Goal: Task Accomplishment & Management: Complete application form

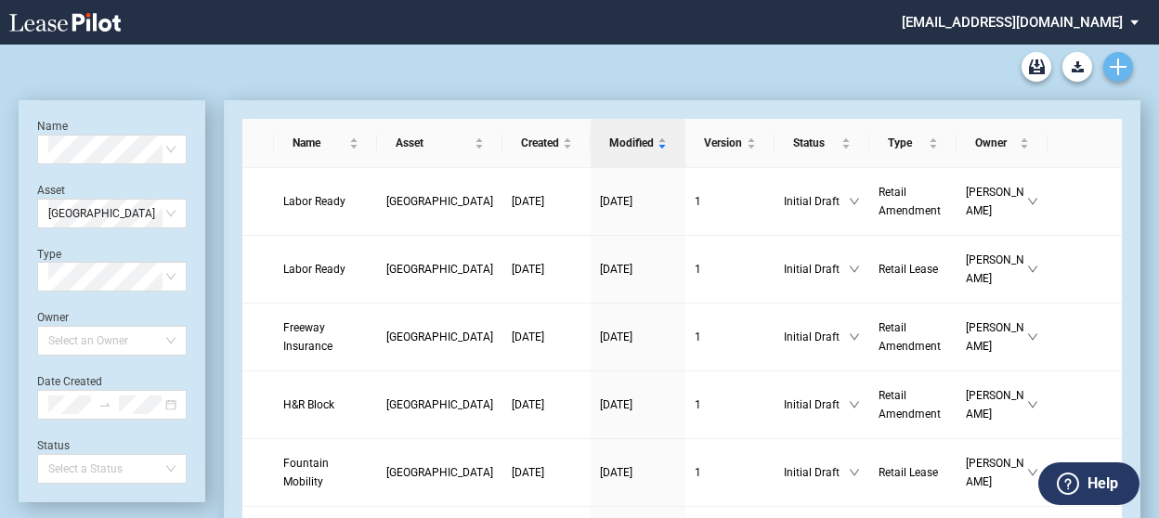
click at [1124, 72] on icon "Create new document" at bounding box center [1118, 67] width 17 height 17
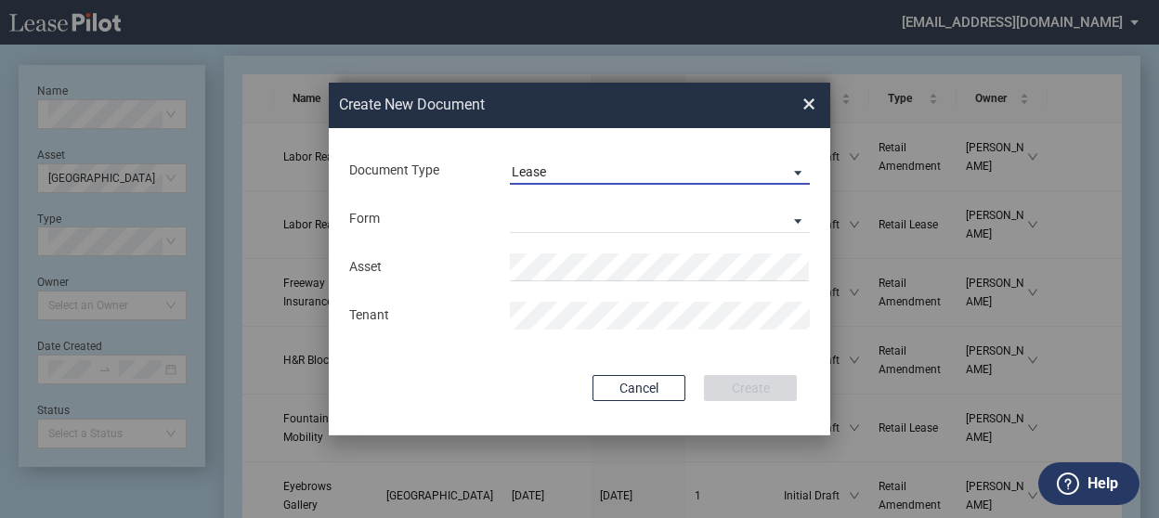
click at [569, 181] on span "Lease" at bounding box center [645, 173] width 267 height 19
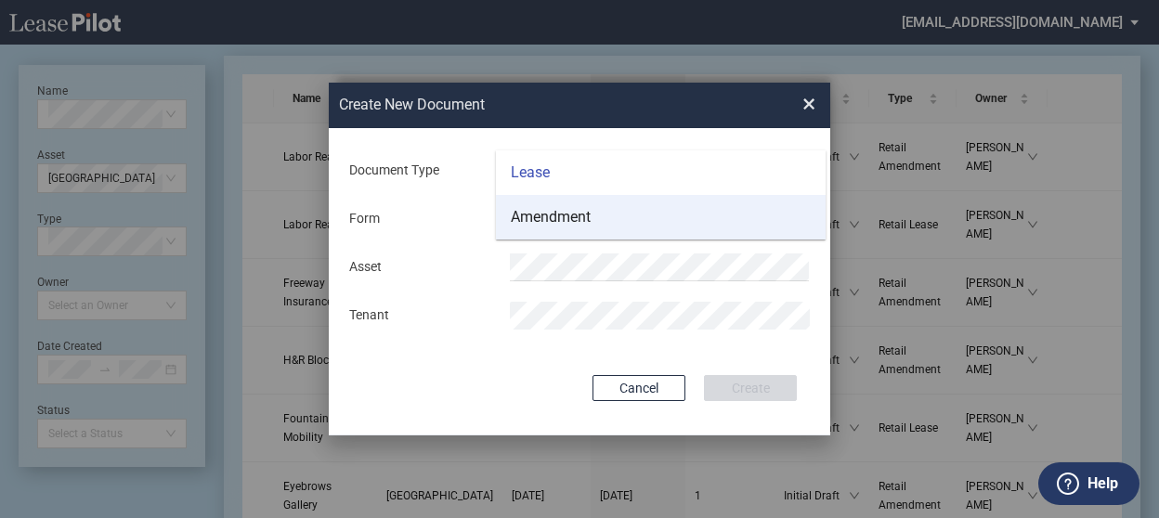
click at [556, 212] on div "Amendment" at bounding box center [551, 217] width 80 height 20
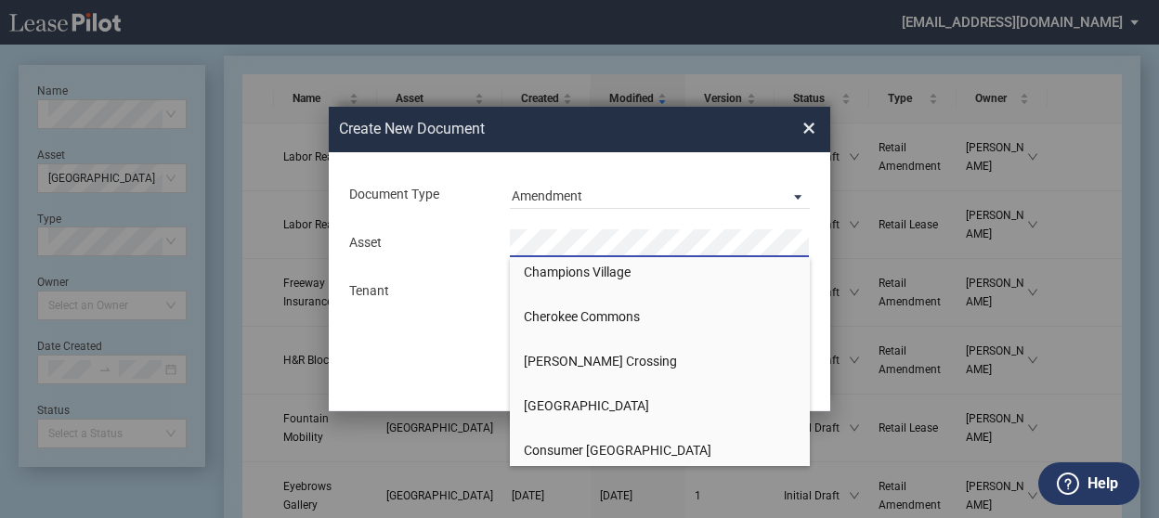
scroll to position [465, 0]
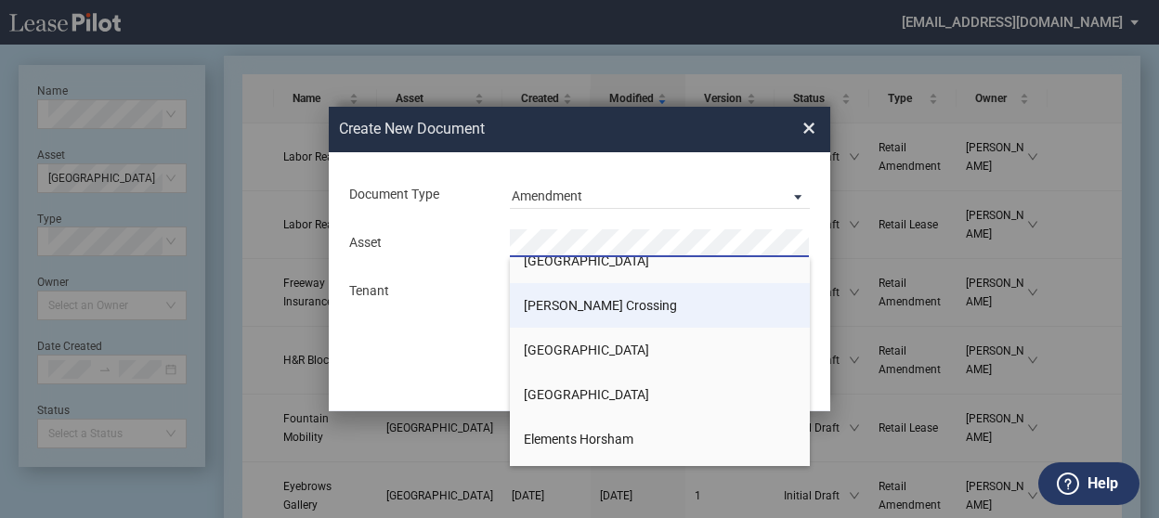
click at [554, 304] on span "[PERSON_NAME] Crossing" at bounding box center [600, 305] width 153 height 15
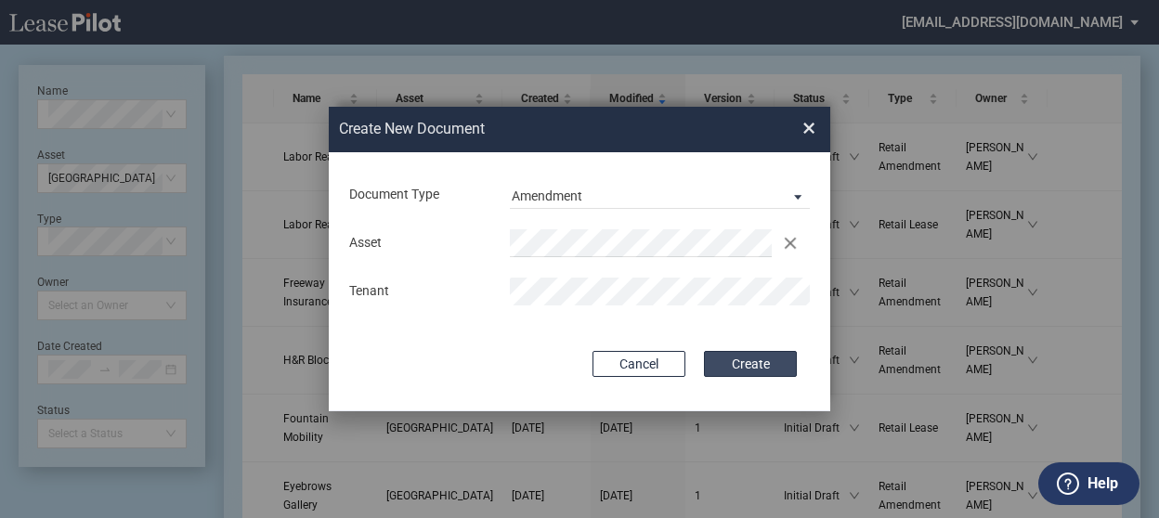
click at [773, 367] on button "Create" at bounding box center [750, 364] width 93 height 26
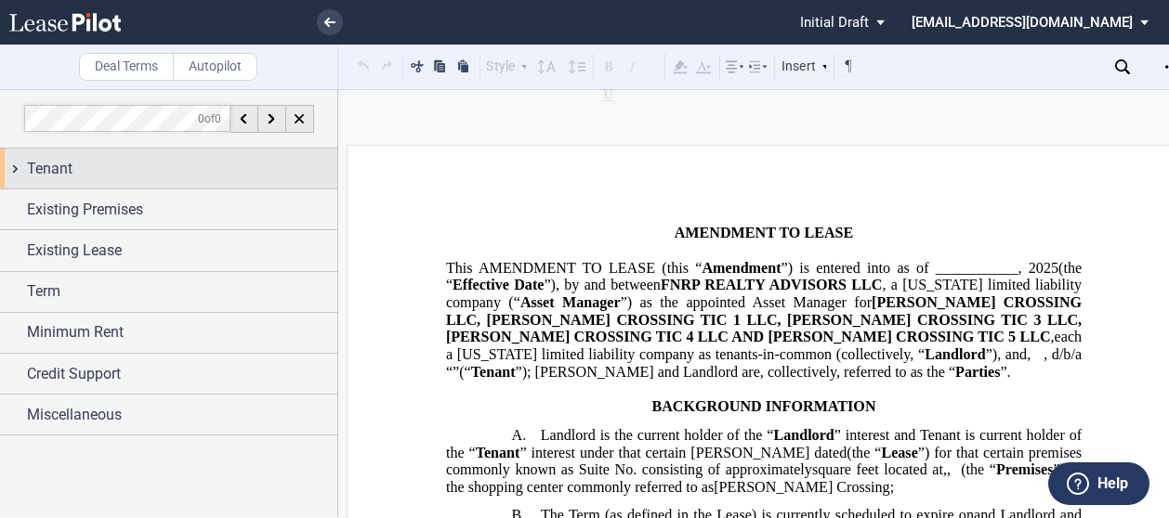
click at [53, 170] on span "Tenant" at bounding box center [50, 169] width 46 height 22
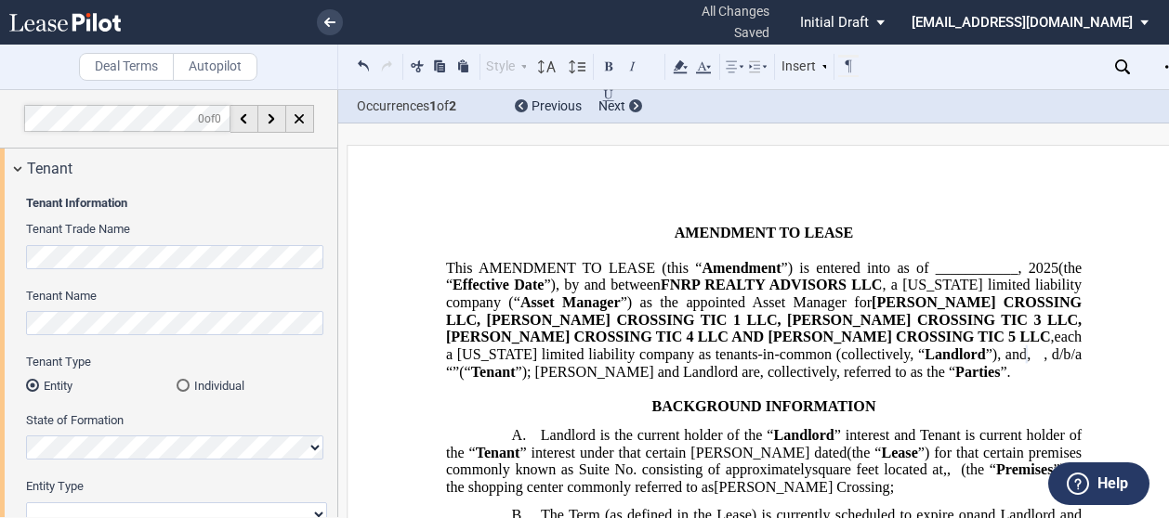
scroll to position [279, 0]
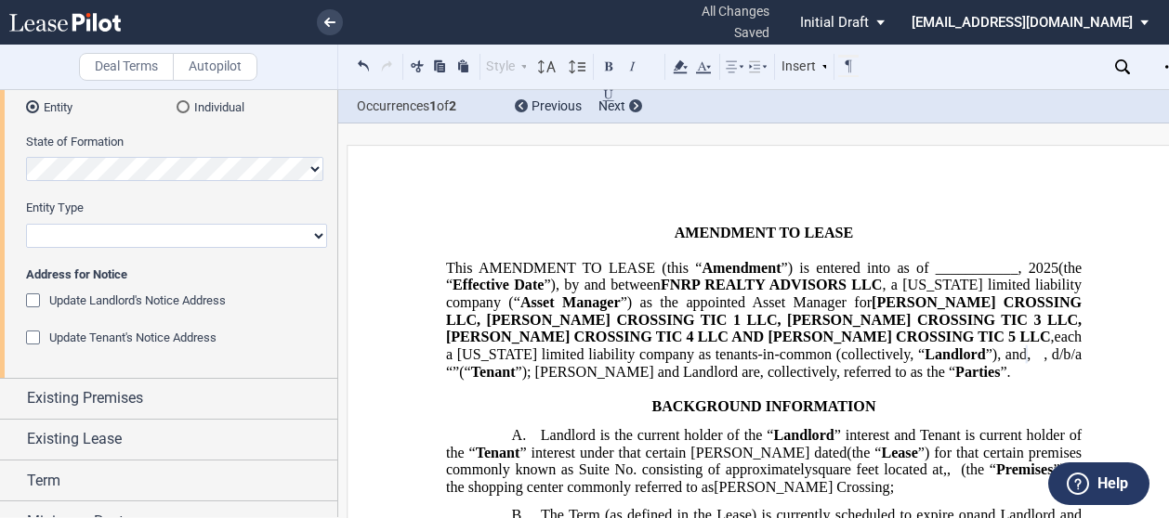
click at [93, 234] on select "Corporation Limited Liability Company General Partnership Limited Partnership O…" at bounding box center [176, 236] width 301 height 24
select select "corporation"
click at [26, 224] on select "Corporation Limited Liability Company General Partnership Limited Partnership O…" at bounding box center [176, 236] width 301 height 24
click at [193, 153] on div "State of Formation" at bounding box center [176, 157] width 301 height 47
click at [35, 302] on div "Update Landlord's Notice Address" at bounding box center [35, 303] width 19 height 19
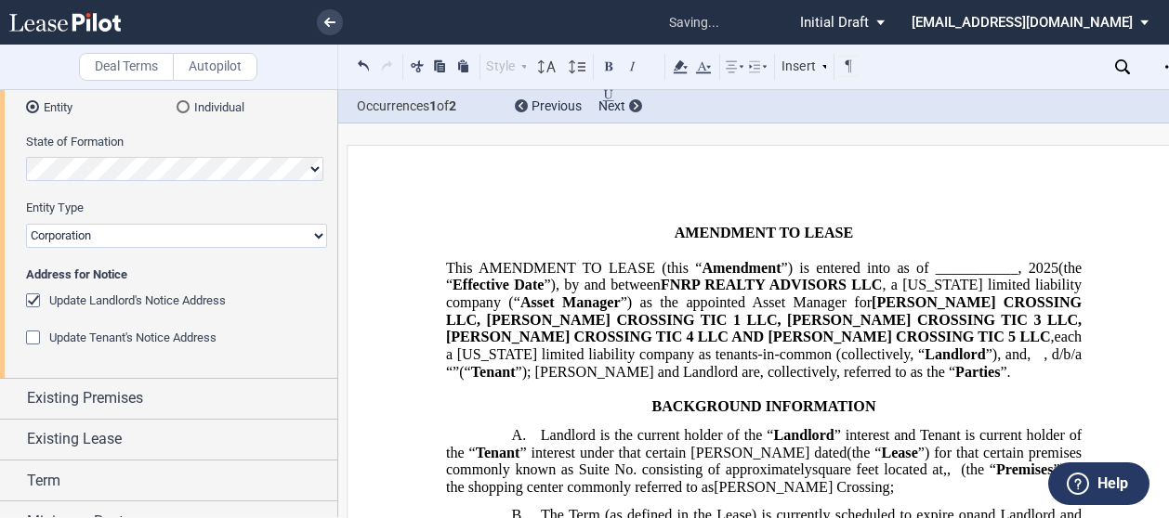
click at [37, 343] on div "Update Tenant's Notice Address" at bounding box center [35, 340] width 19 height 19
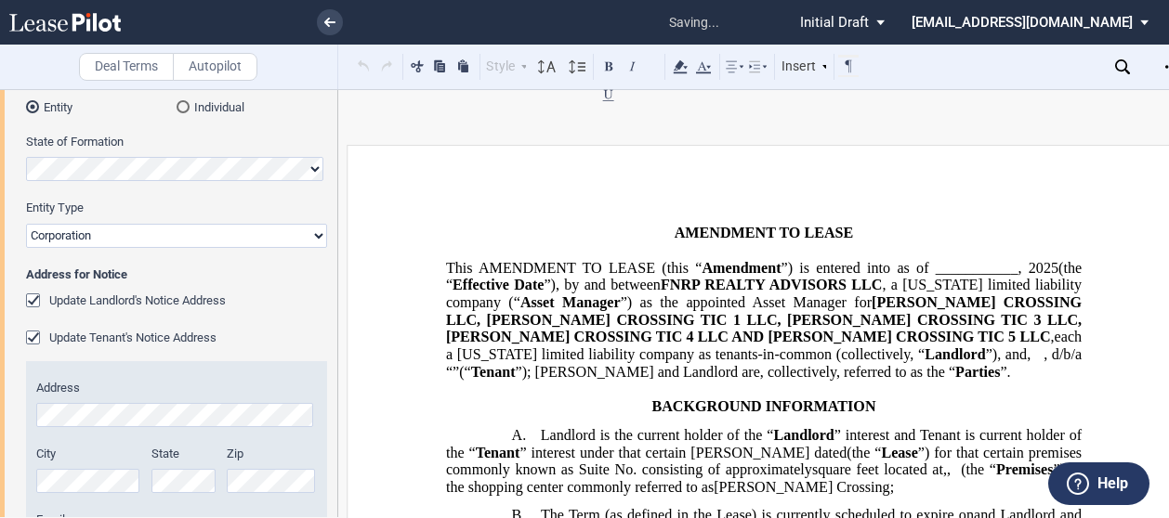
scroll to position [1825, 0]
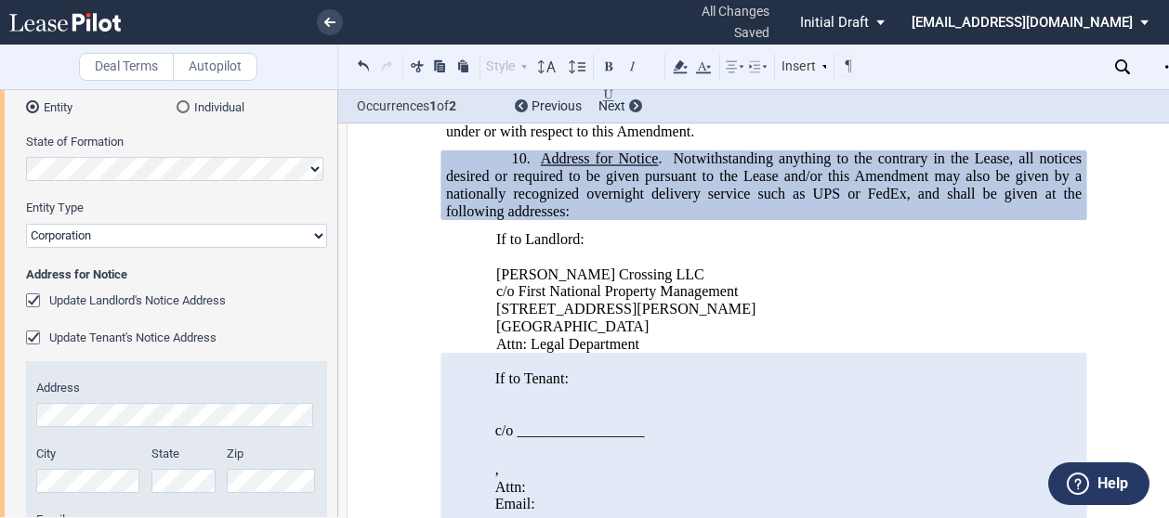
click at [32, 335] on div "Update Tenant's Notice Address" at bounding box center [35, 340] width 19 height 19
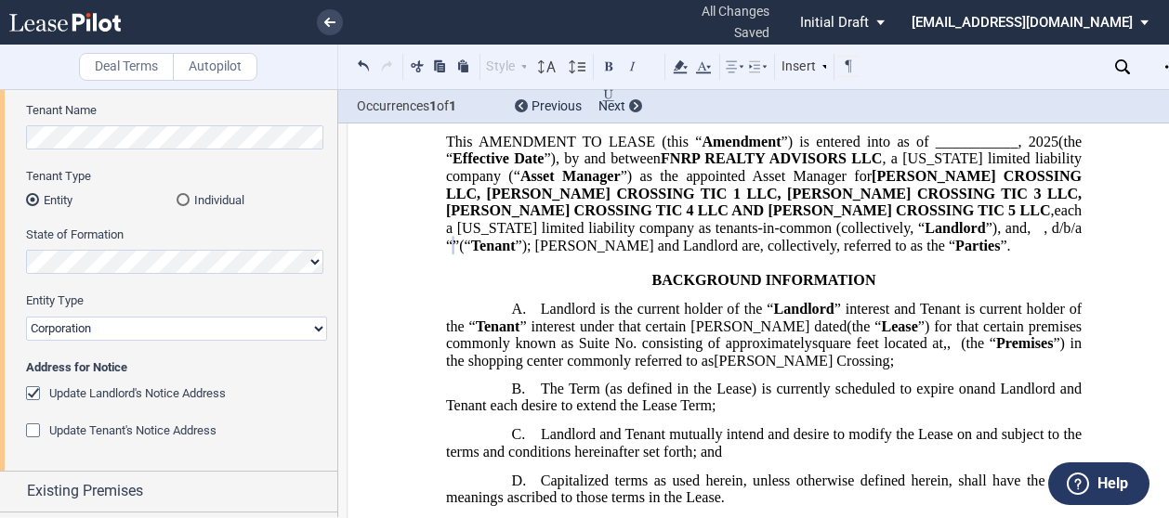
scroll to position [0, 0]
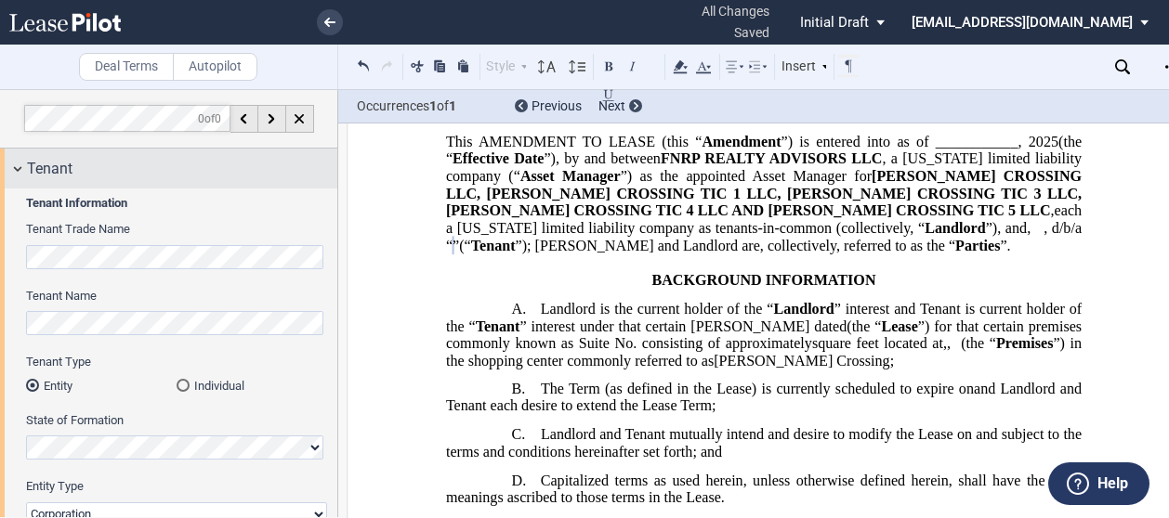
click at [19, 163] on div "Tenant" at bounding box center [168, 169] width 337 height 40
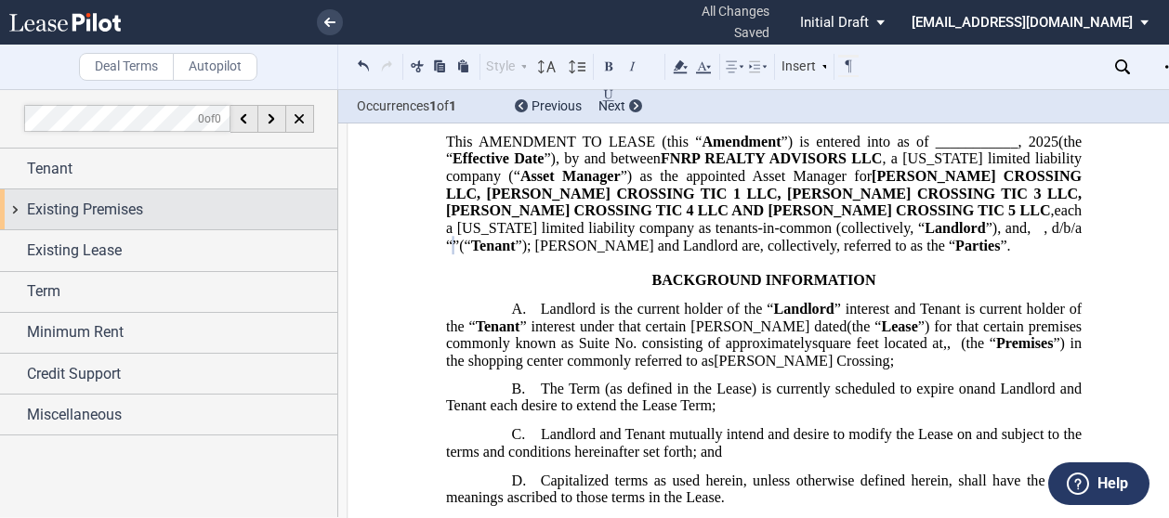
click at [22, 199] on div "Existing Premises" at bounding box center [168, 210] width 337 height 40
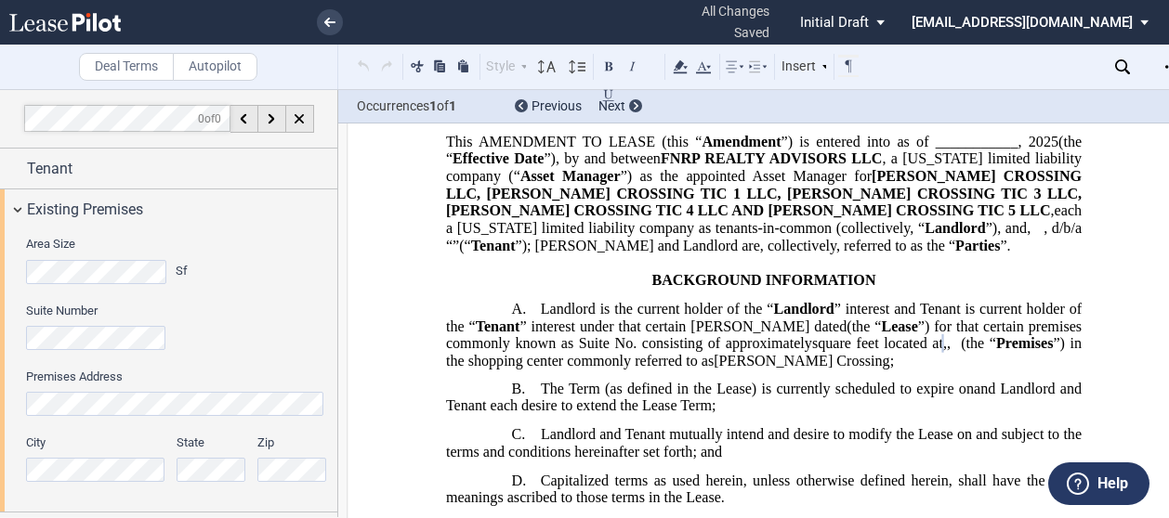
click at [233, 296] on div "Area Size Sf" at bounding box center [177, 269] width 322 height 66
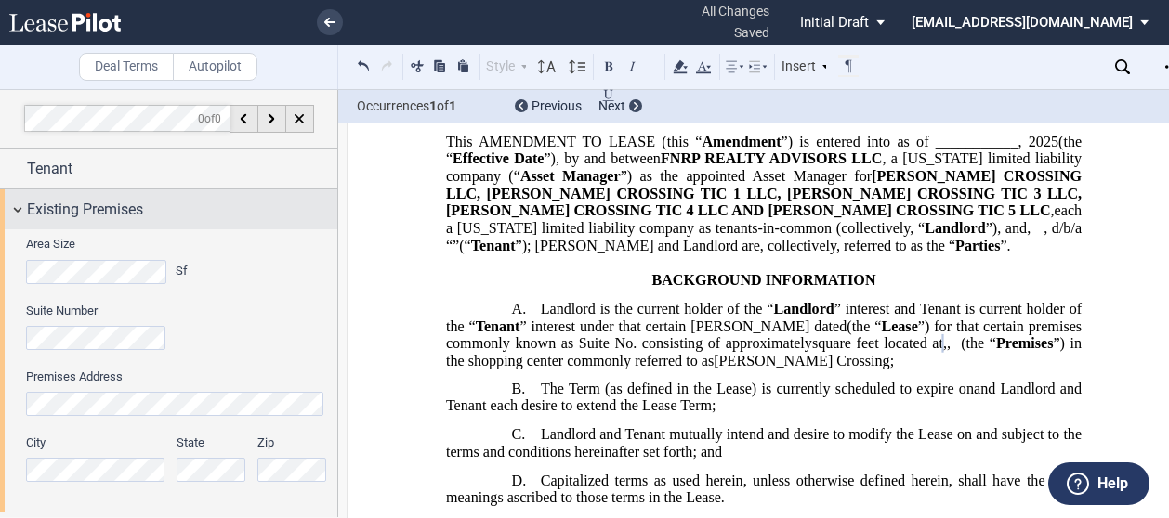
click at [17, 211] on div "Existing Premises" at bounding box center [168, 210] width 337 height 40
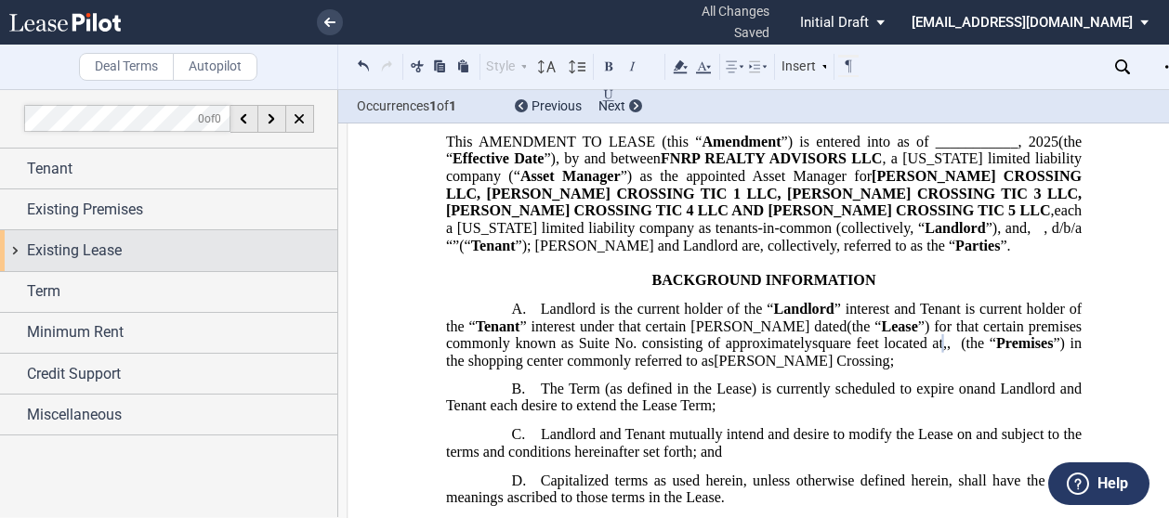
click at [87, 246] on span "Existing Lease" at bounding box center [74, 251] width 95 height 22
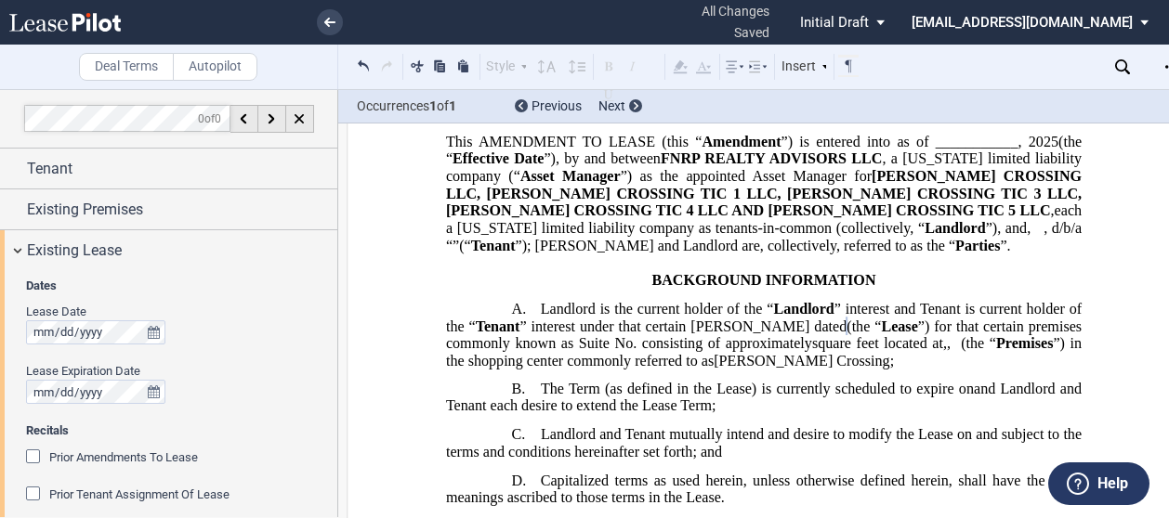
click at [236, 359] on div "Lease Date Lease Expiration Date" at bounding box center [176, 363] width 301 height 119
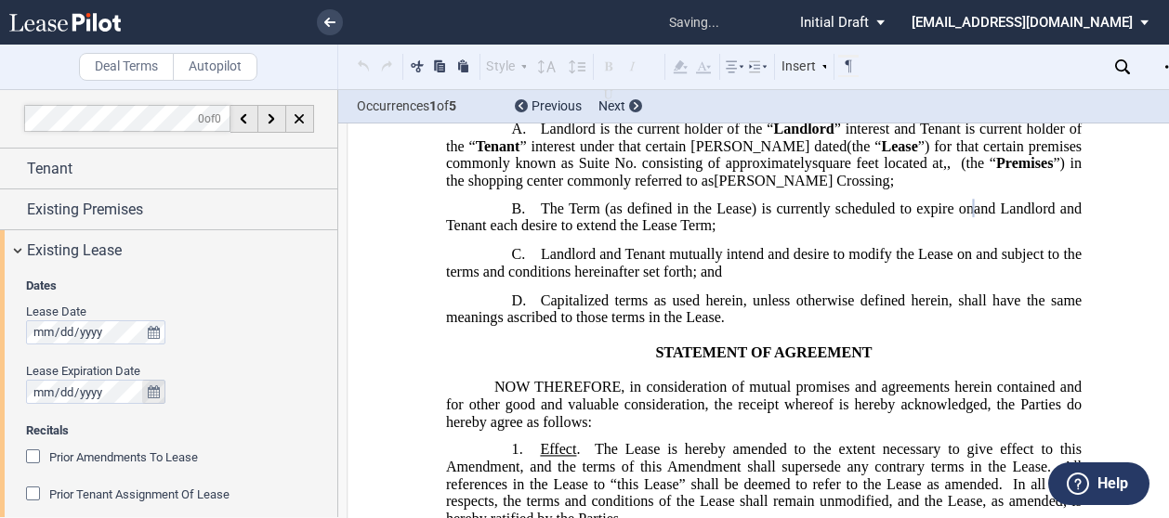
scroll to position [307, 0]
click at [262, 376] on div "Lease Expiration Date" at bounding box center [176, 371] width 301 height 17
click at [282, 369] on div "Lease Expiration Date" at bounding box center [176, 371] width 301 height 17
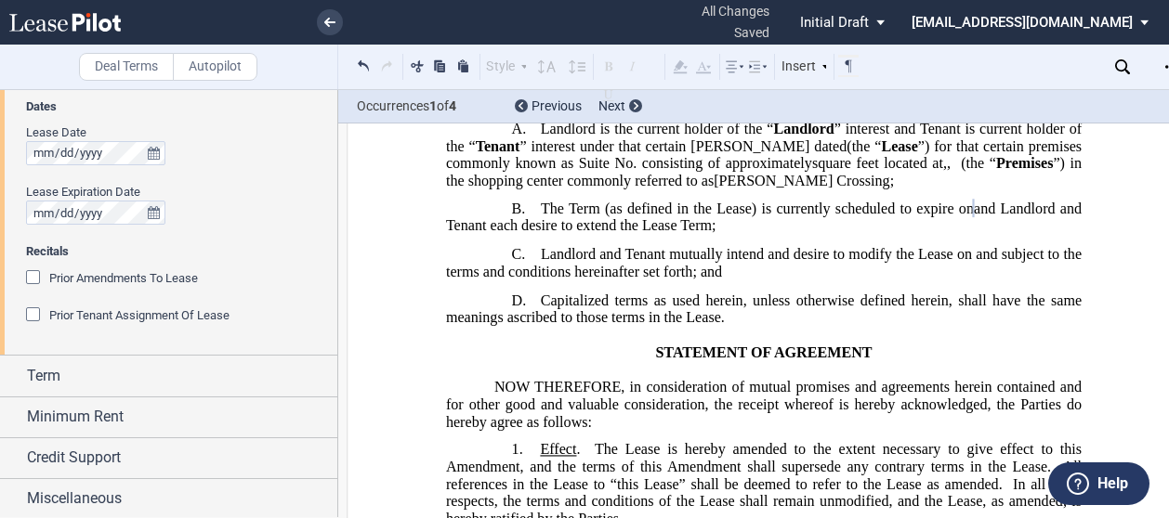
scroll to position [0, 0]
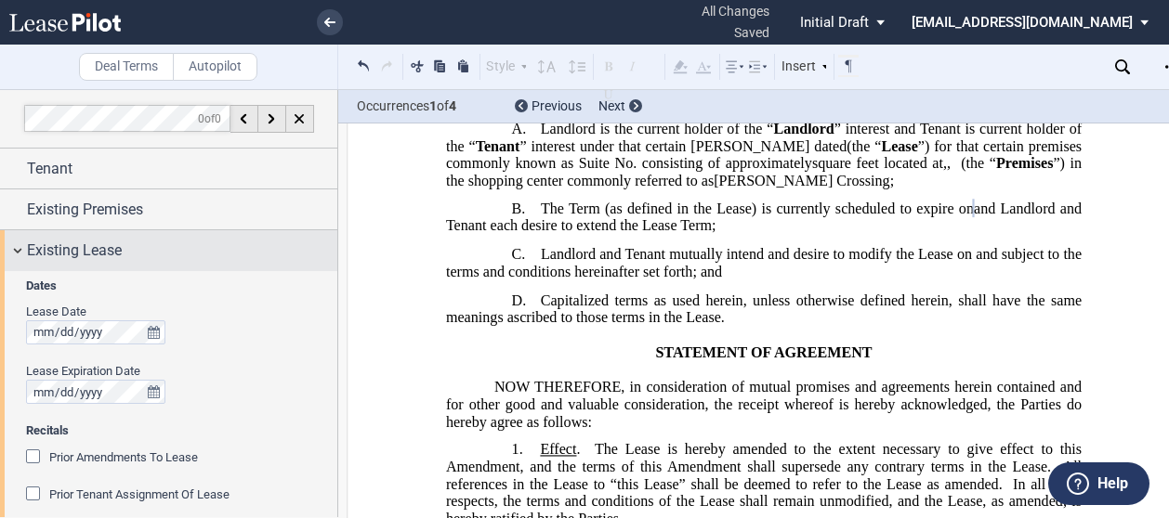
click at [20, 248] on div "Existing Lease" at bounding box center [168, 250] width 337 height 40
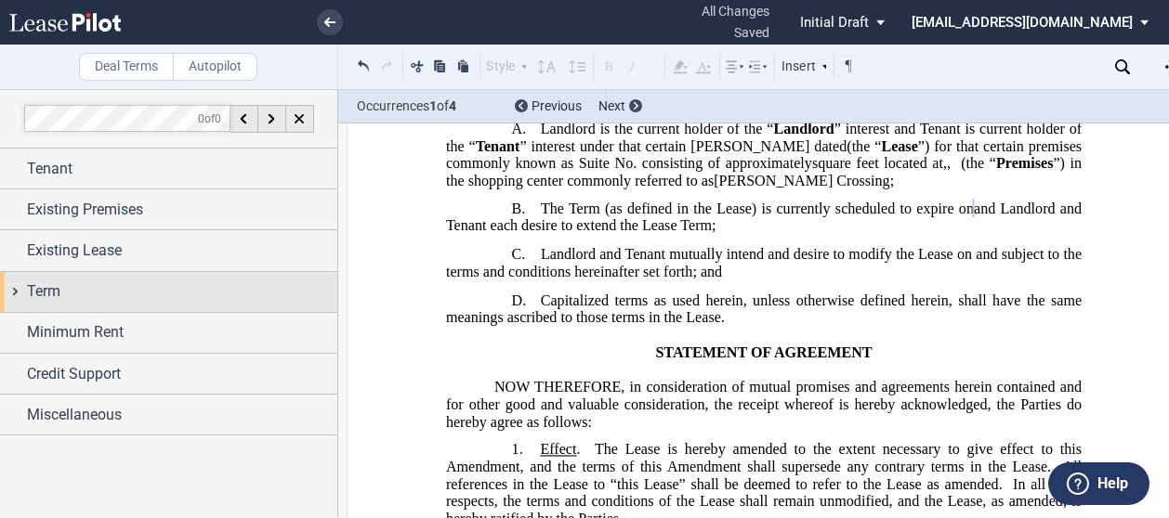
click at [9, 293] on div "Term" at bounding box center [168, 292] width 337 height 40
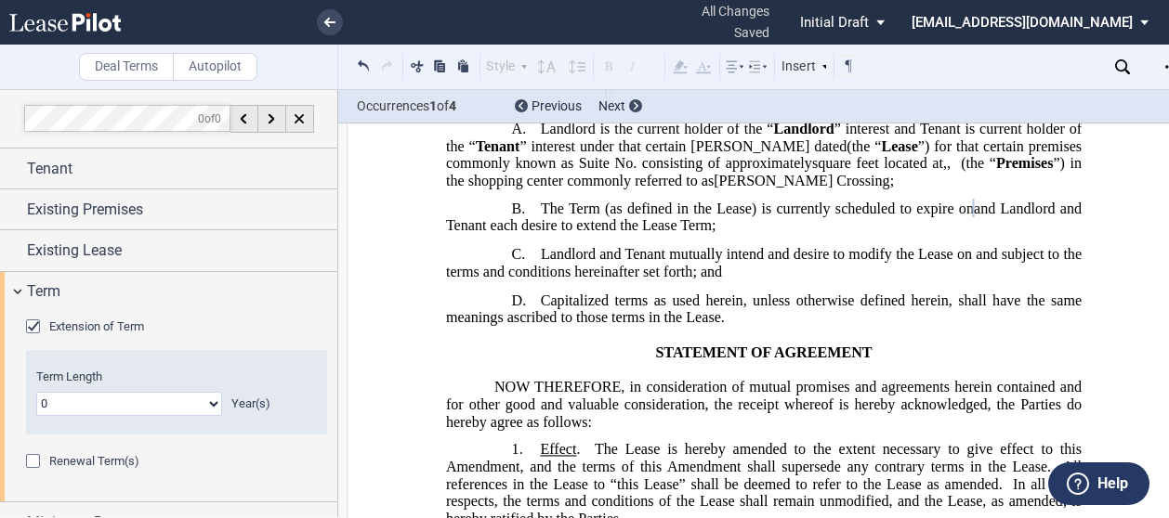
click at [210, 404] on select "0 1 2 3 4 5 6 7 8 9 10 11 12 13 14 15 16 17 18 19 20" at bounding box center [129, 404] width 186 height 24
select select "number:7"
click at [36, 392] on select "0 1 2 3 4 5 6 7 8 9 10 11 12 13 14 15 16 17 18 19 20" at bounding box center [129, 404] width 186 height 24
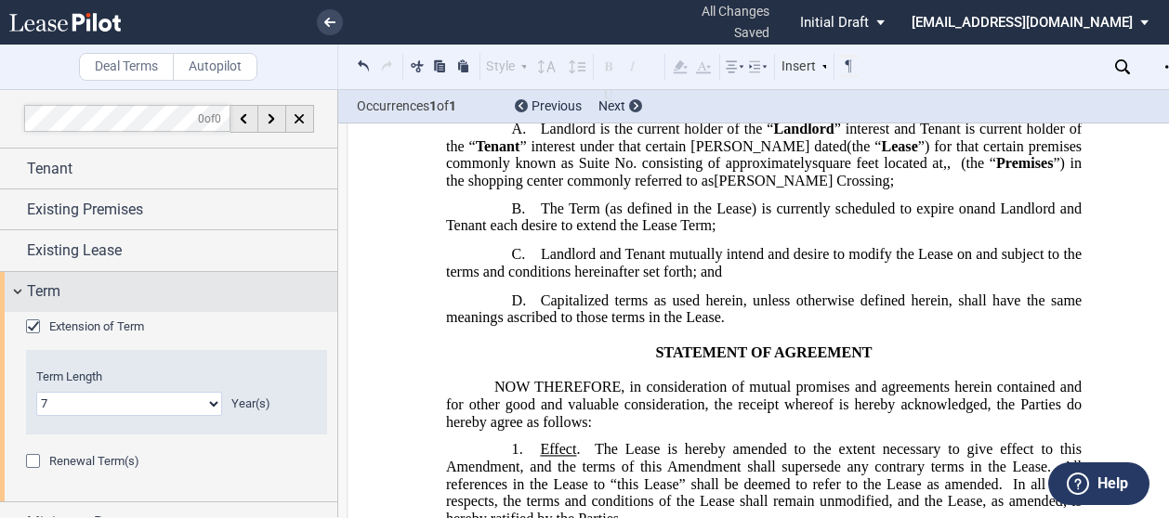
click at [262, 307] on div "Term" at bounding box center [168, 292] width 337 height 40
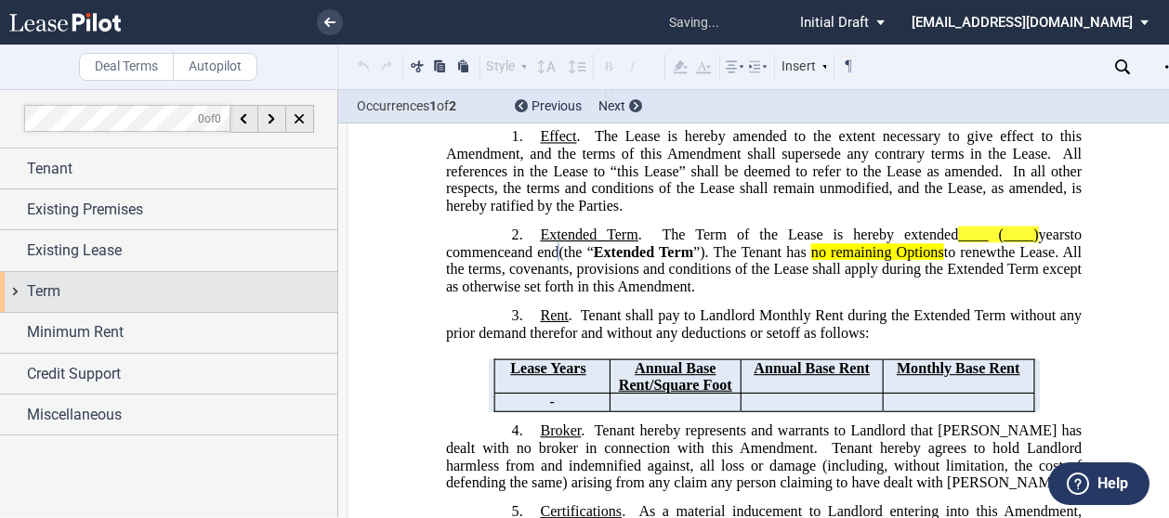
scroll to position [670, 0]
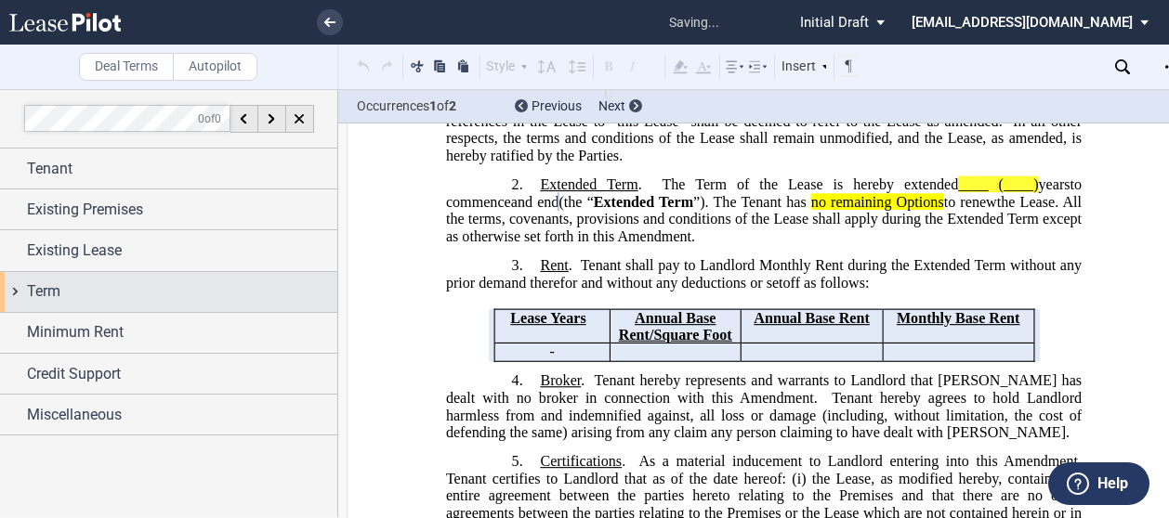
click at [78, 302] on div "Term" at bounding box center [182, 292] width 310 height 22
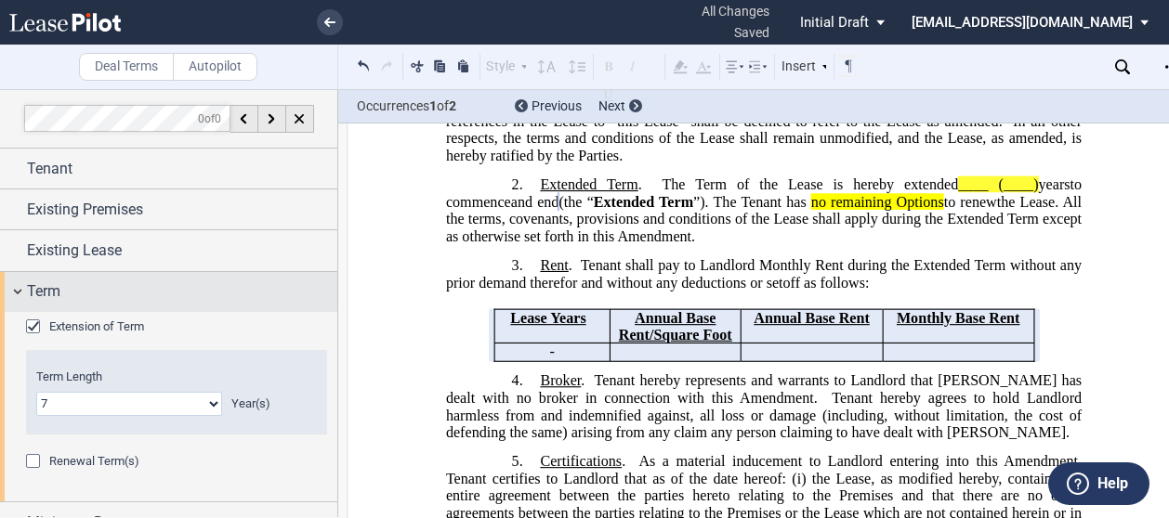
click at [8, 287] on div "Term" at bounding box center [168, 292] width 337 height 40
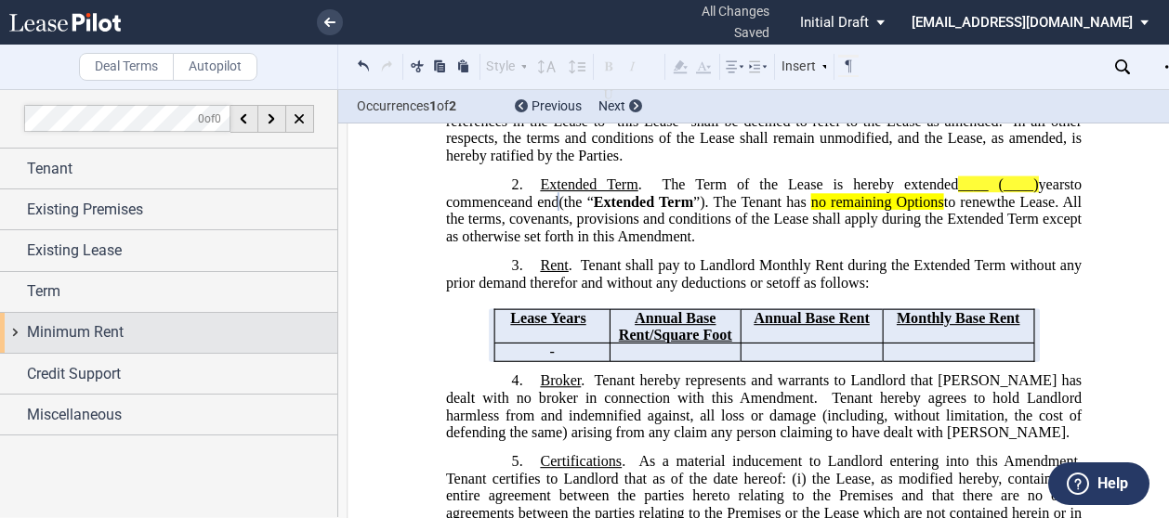
click at [26, 325] on div "Minimum Rent" at bounding box center [168, 333] width 337 height 40
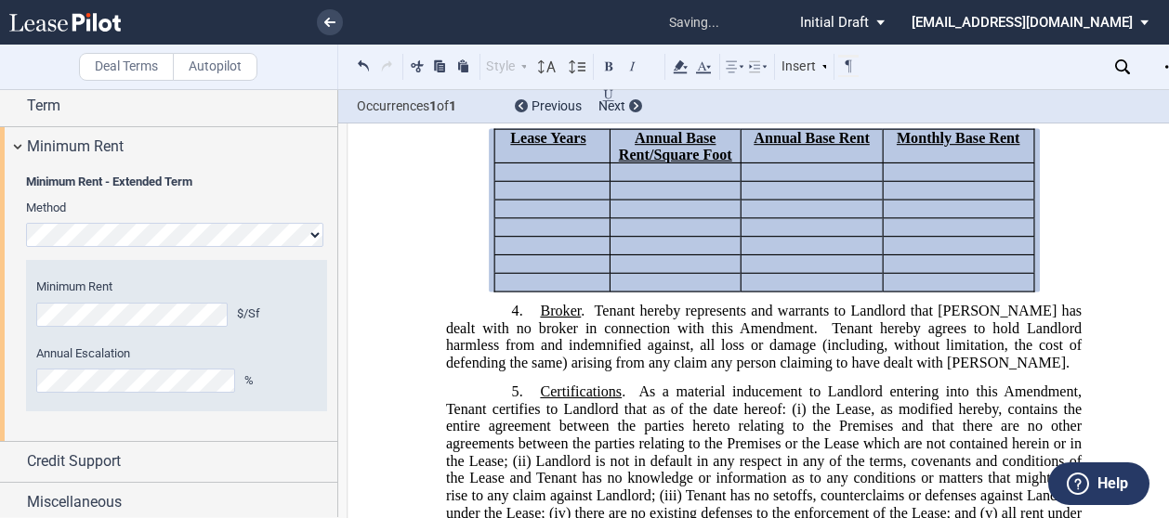
scroll to position [852, 0]
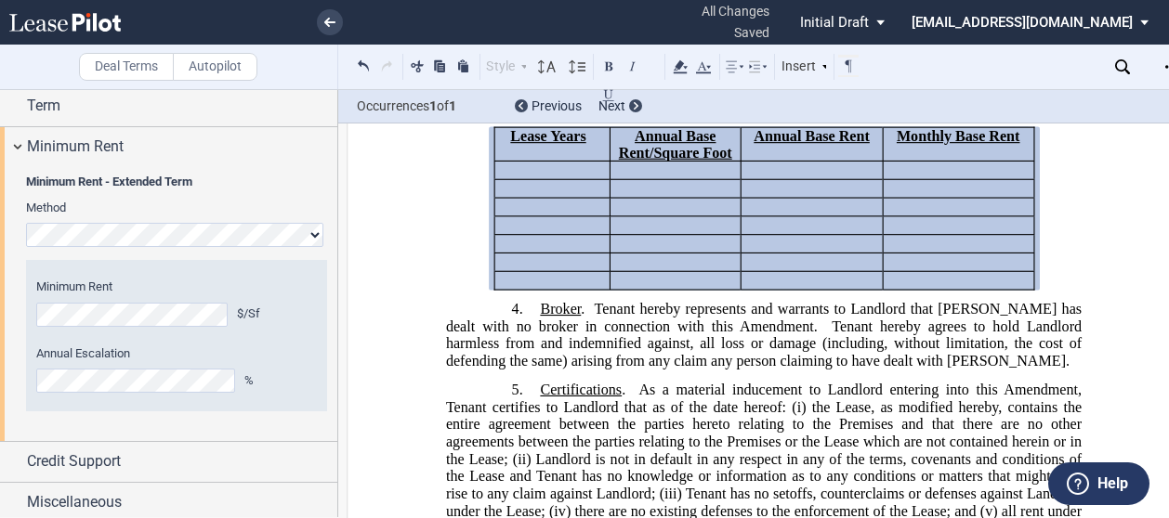
click at [276, 183] on span "Minimum Rent - Extended Term" at bounding box center [176, 182] width 301 height 17
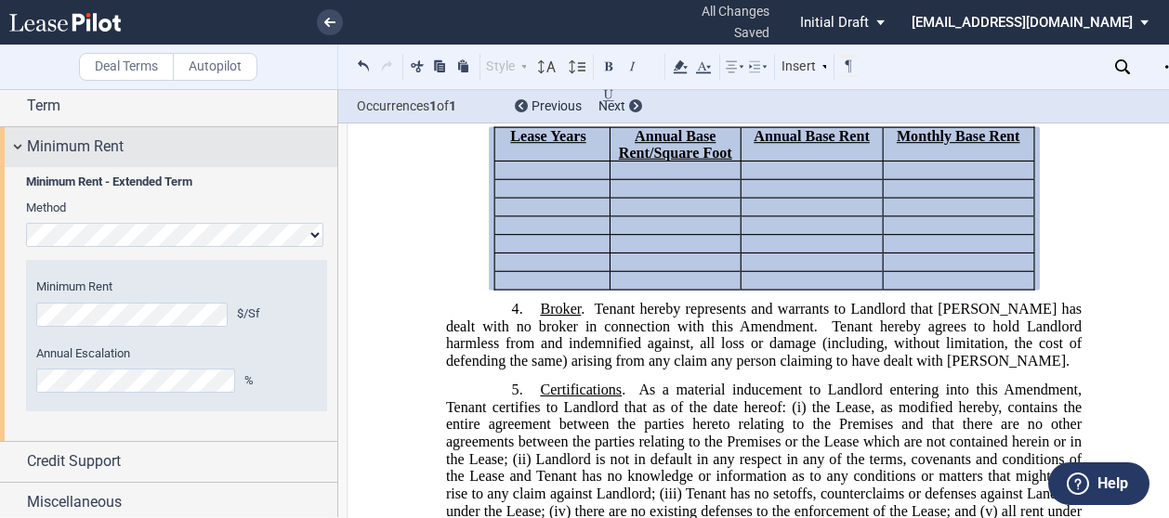
click at [24, 142] on div "Minimum Rent" at bounding box center [168, 147] width 337 height 40
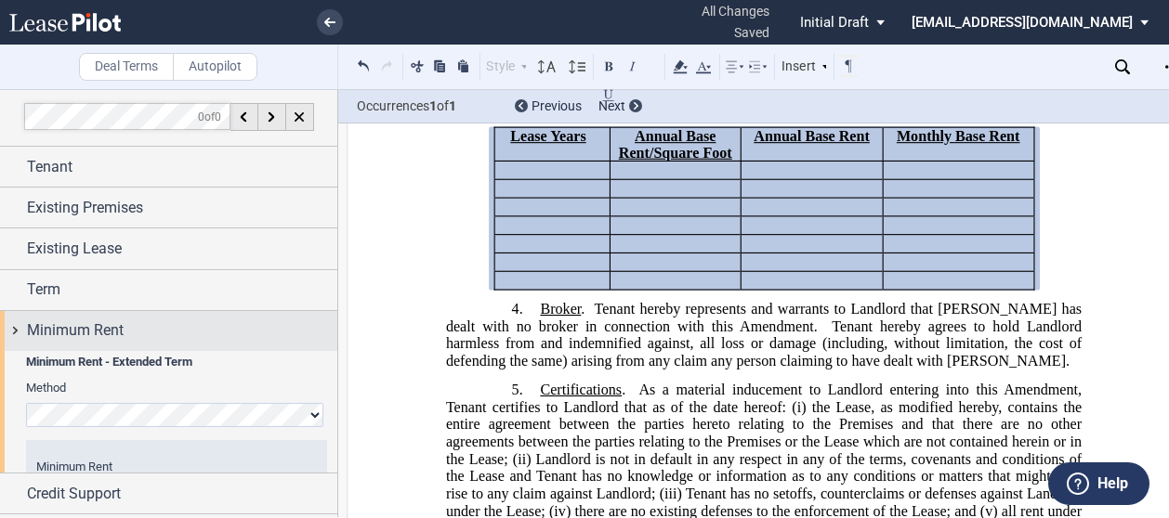
scroll to position [0, 0]
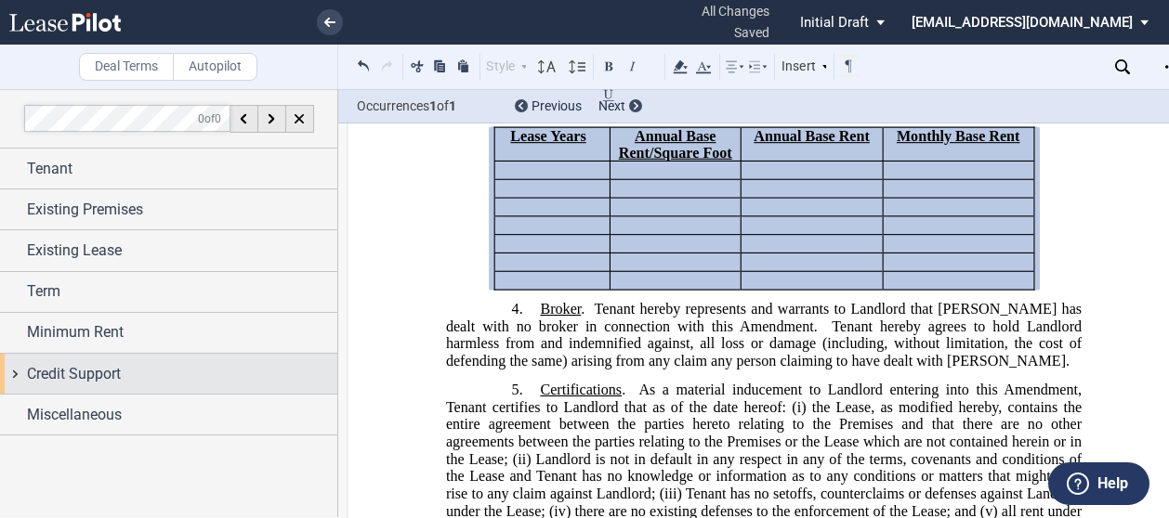
click at [74, 363] on span "Credit Support" at bounding box center [74, 374] width 94 height 22
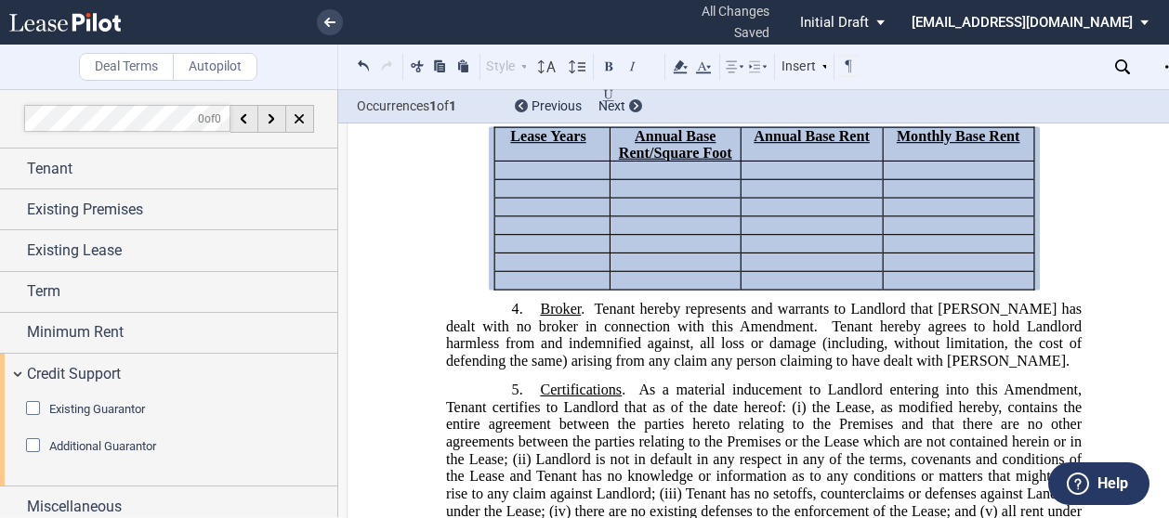
scroll to position [7, 0]
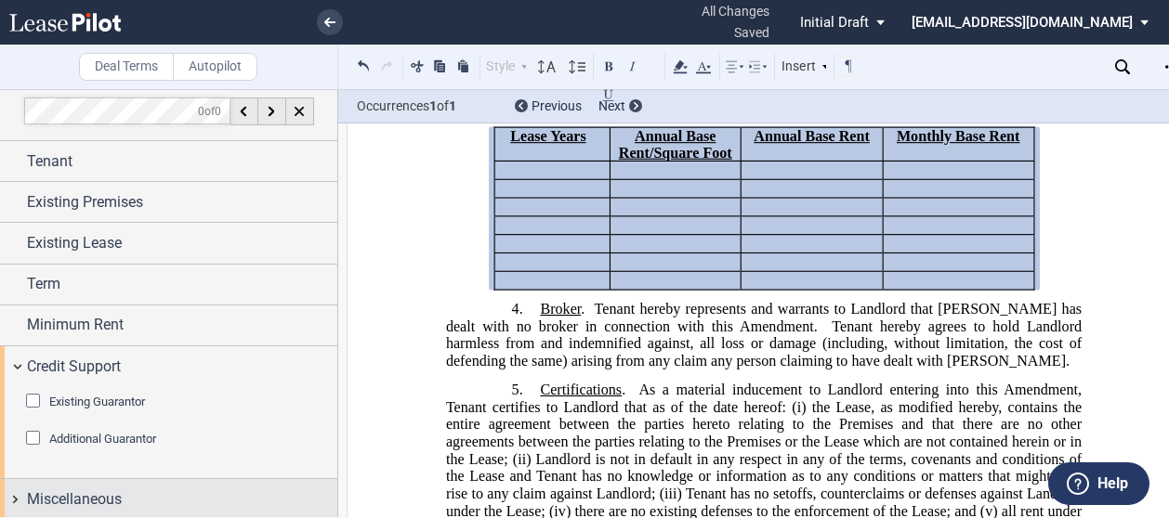
click at [89, 502] on span "Miscellaneous" at bounding box center [74, 500] width 95 height 22
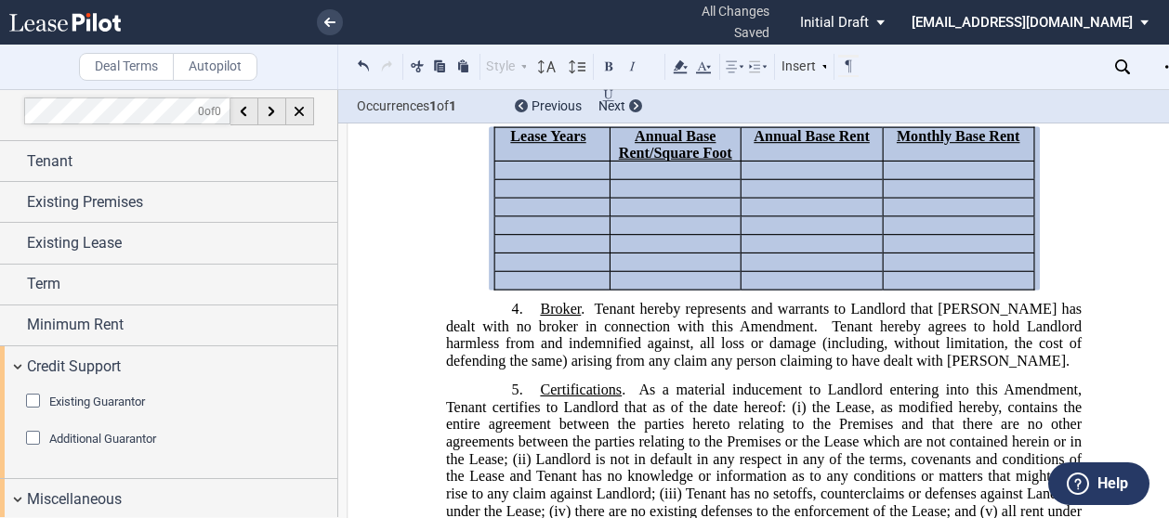
click at [35, 395] on div "Existing Guarantor" at bounding box center [35, 403] width 19 height 19
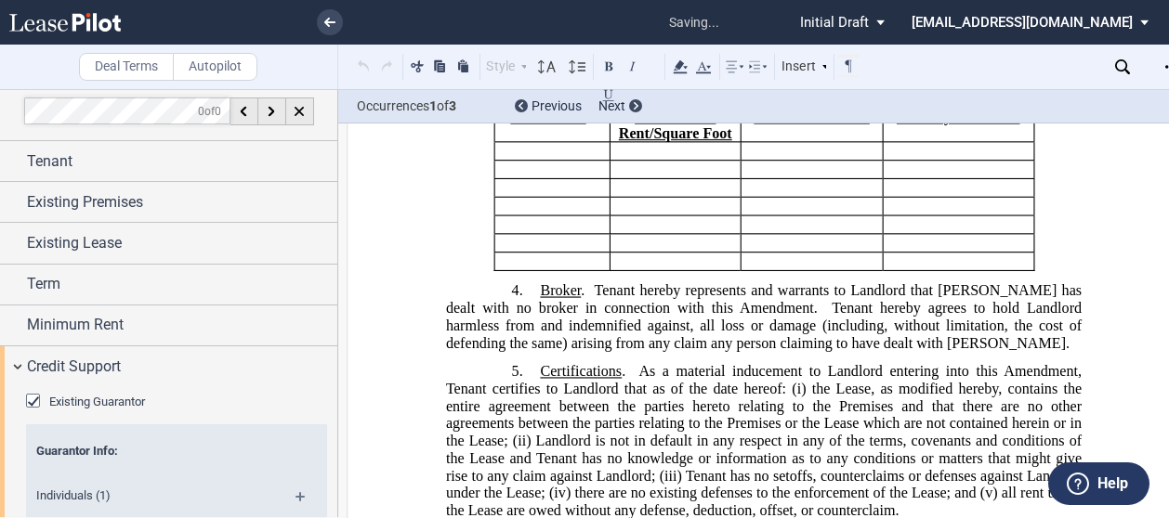
scroll to position [370, 0]
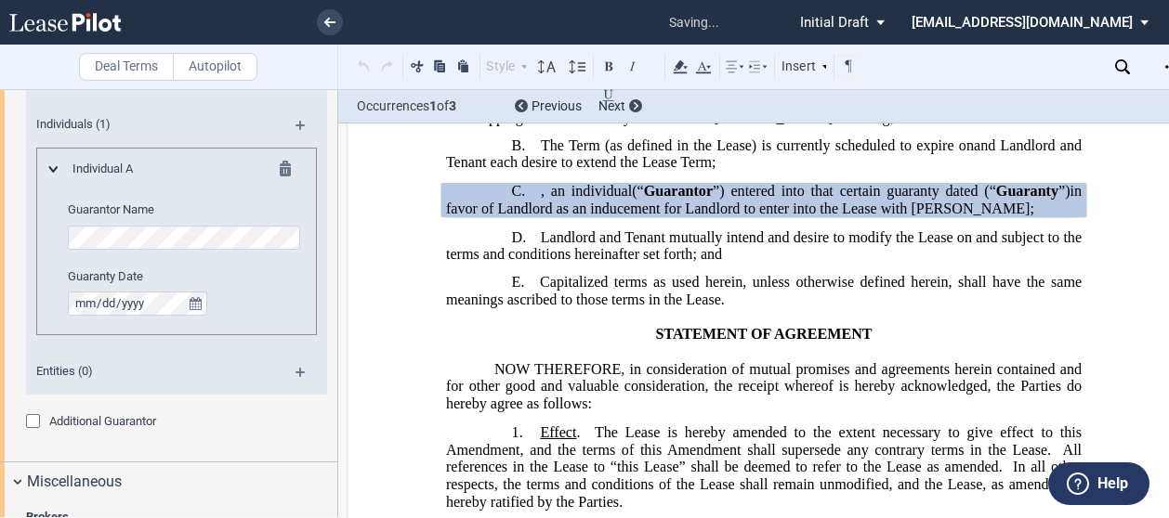
click at [296, 124] on md-icon at bounding box center [307, 132] width 25 height 22
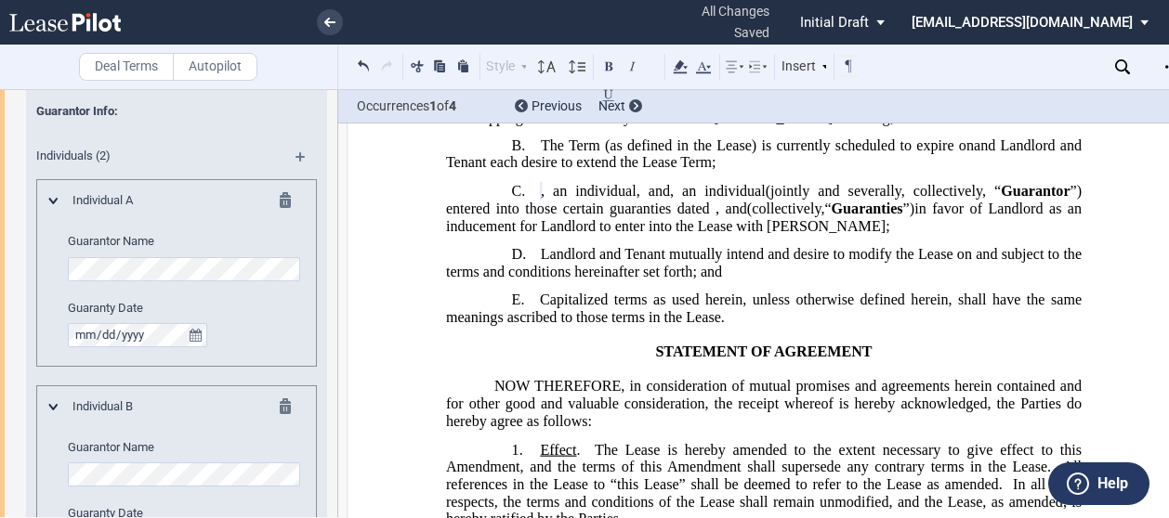
scroll to position [0, 20]
click at [286, 281] on div "Guarantor Name Guaranty Date" at bounding box center [186, 289] width 236 height 113
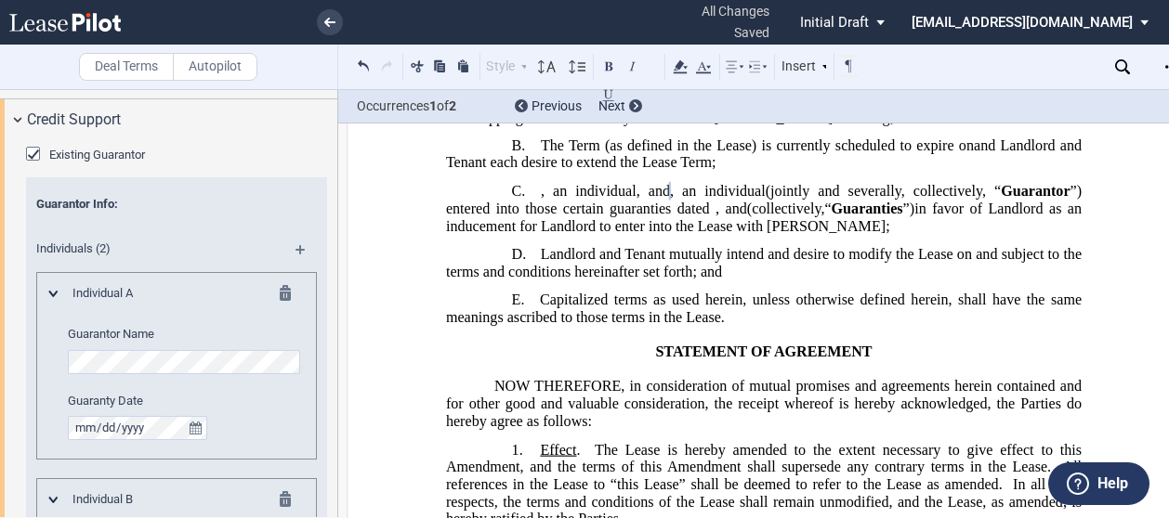
scroll to position [0, 0]
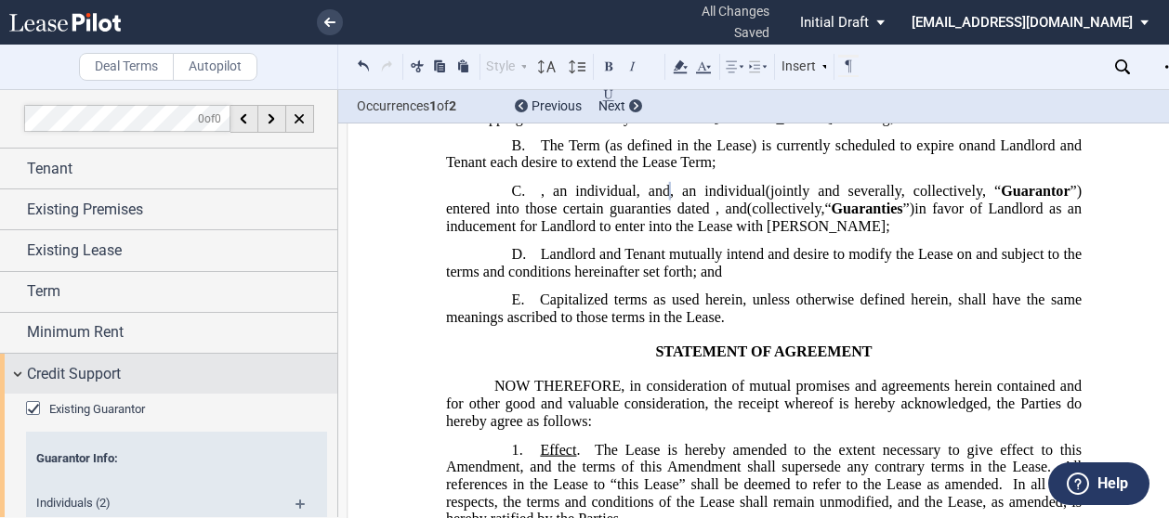
click at [15, 370] on div "Credit Support" at bounding box center [168, 374] width 337 height 40
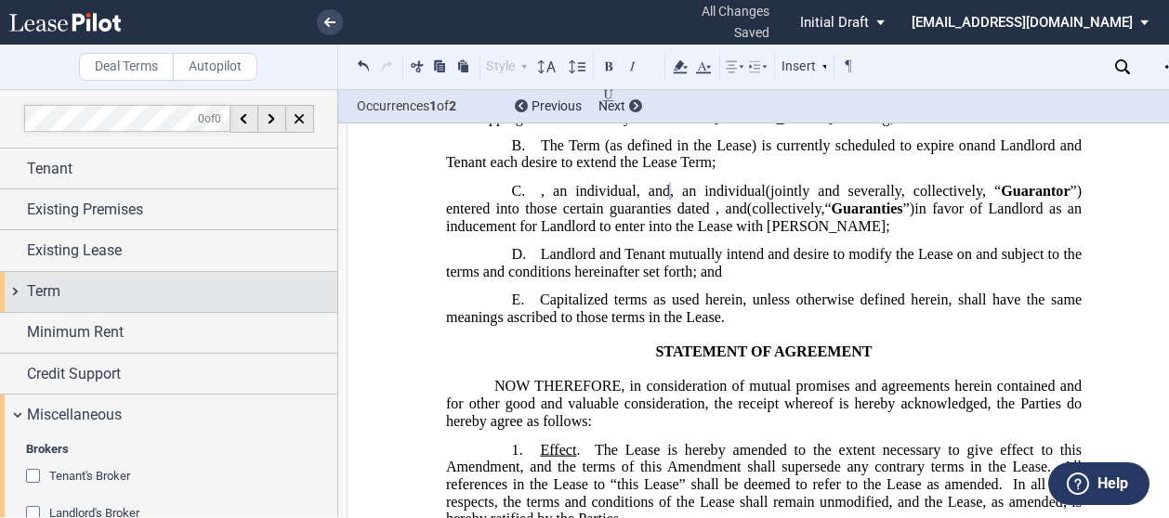
click at [69, 281] on div "Term" at bounding box center [182, 292] width 310 height 22
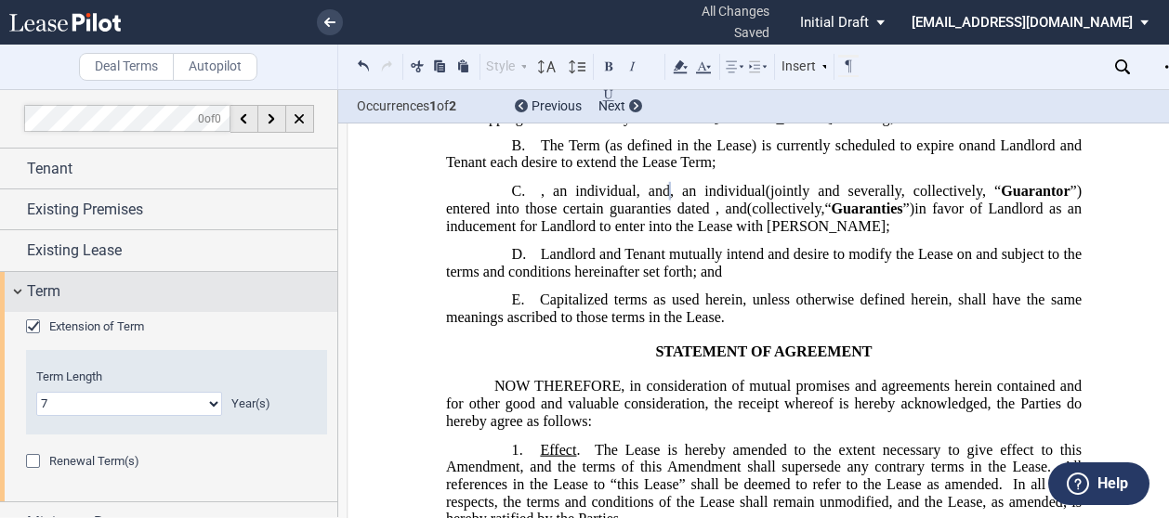
click at [27, 294] on span "Term" at bounding box center [43, 292] width 33 height 22
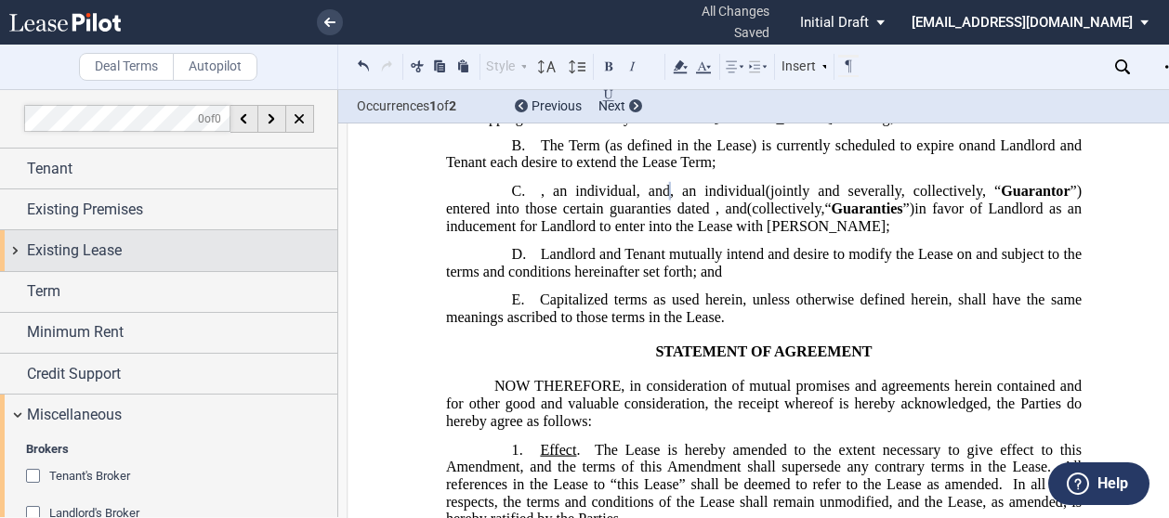
click at [56, 262] on div "Existing Lease" at bounding box center [168, 250] width 337 height 40
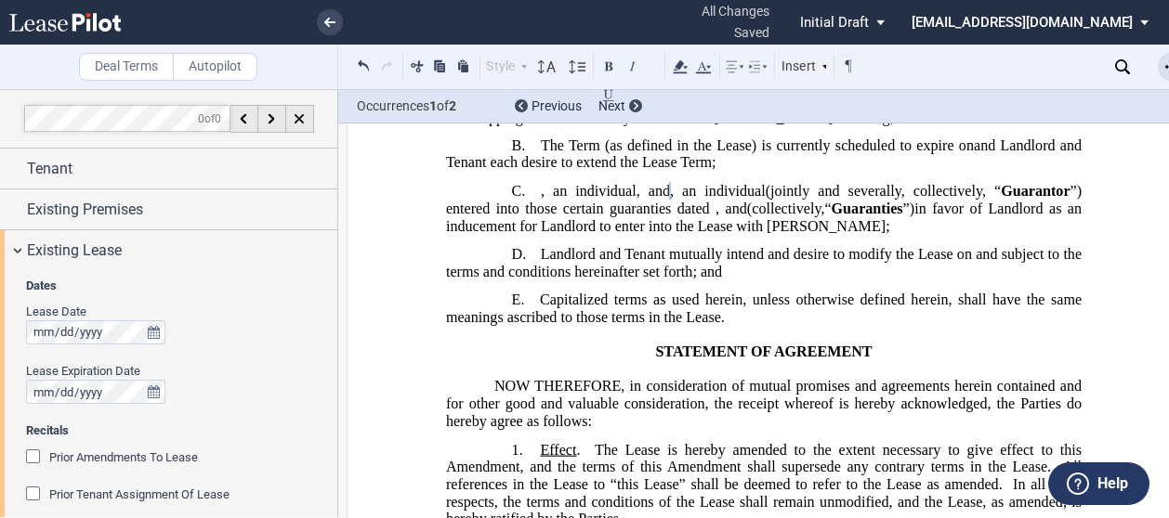
click at [1168, 63] on icon "Open Lease options menu" at bounding box center [1172, 66] width 15 height 15
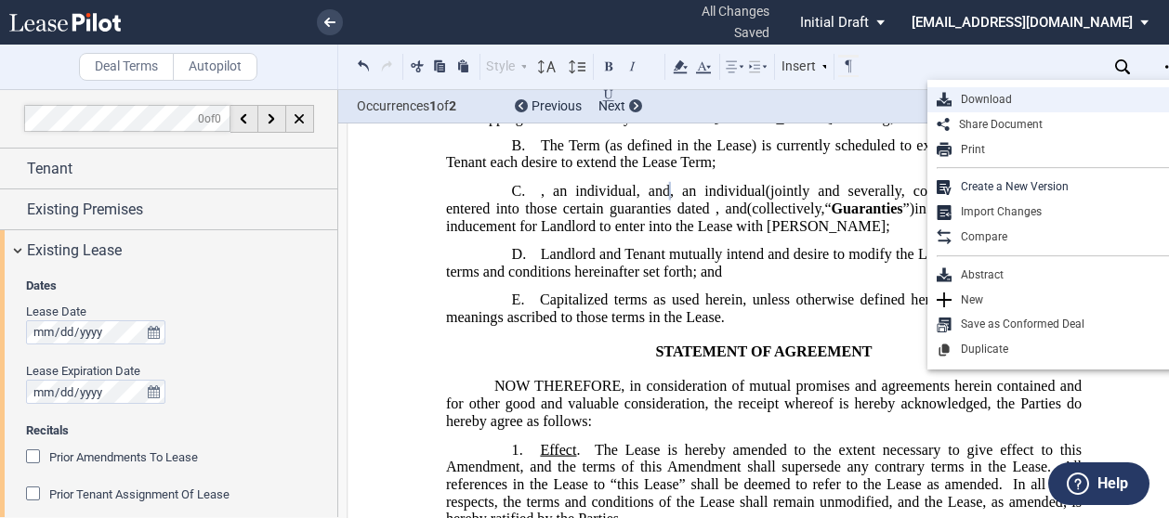
click at [1018, 106] on div "Download" at bounding box center [1064, 100] width 227 height 16
